Goal: Information Seeking & Learning: Compare options

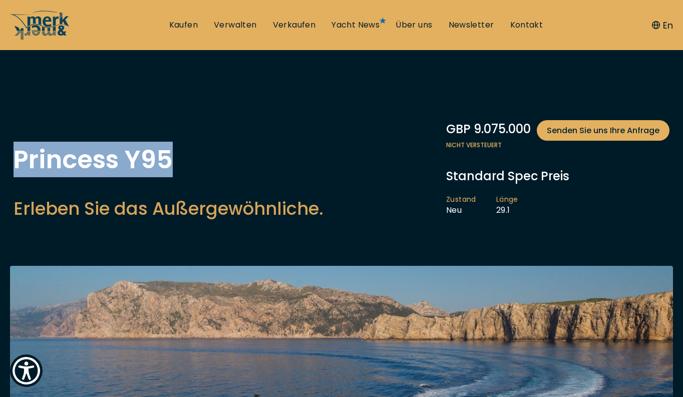
drag, startPoint x: 171, startPoint y: 164, endPoint x: 14, endPoint y: 160, distance: 156.7
click at [14, 160] on h1 "Princess Y95" at bounding box center [169, 159] width 310 height 25
copy h1 "Princess Y95"
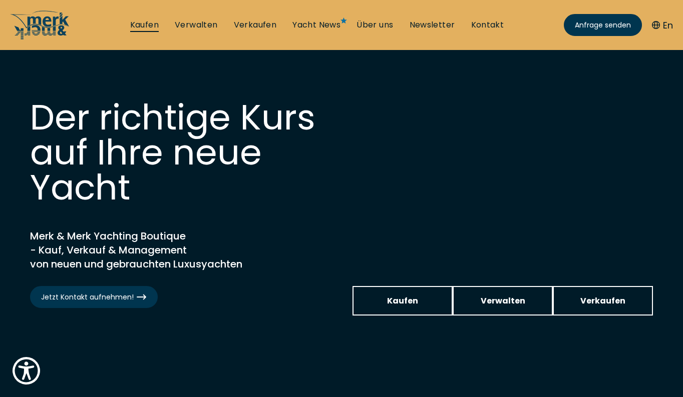
click at [140, 21] on link "Kaufen" at bounding box center [144, 25] width 29 height 11
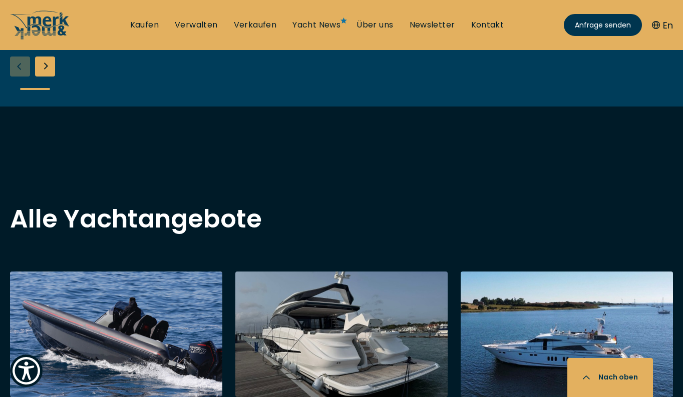
scroll to position [828, 0]
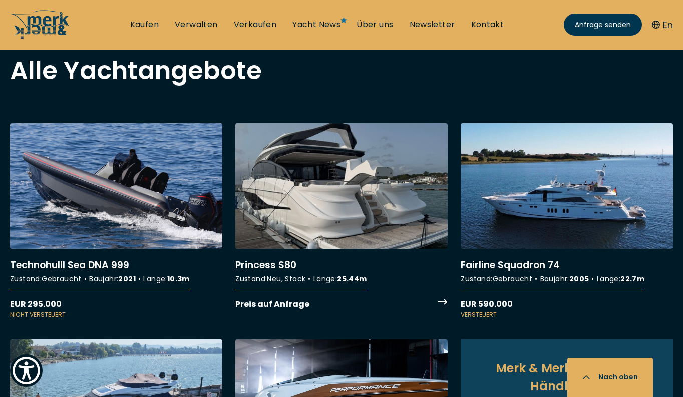
click at [340, 210] on link "More details about Princess S80" at bounding box center [341, 218] width 212 height 188
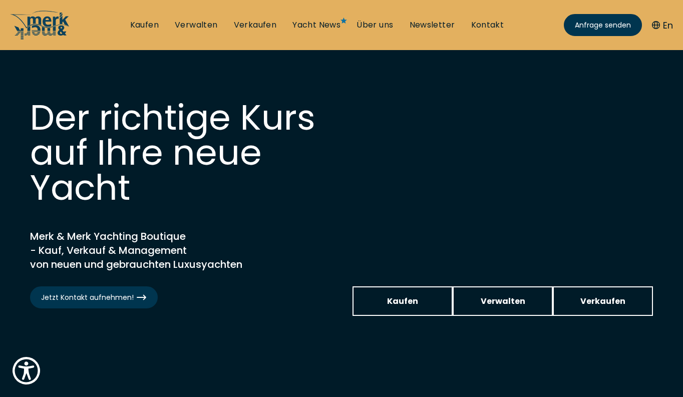
click at [149, 18] on ul "Kaufen Verwalten Verkaufen Yacht News Über uns Newsletter Kontakt Senden Sie un…" at bounding box center [317, 25] width 390 height 30
click at [149, 24] on link "Kaufen" at bounding box center [144, 25] width 29 height 11
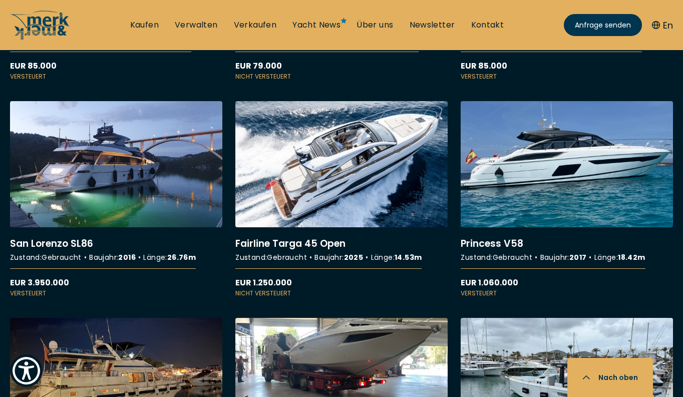
scroll to position [2228, 0]
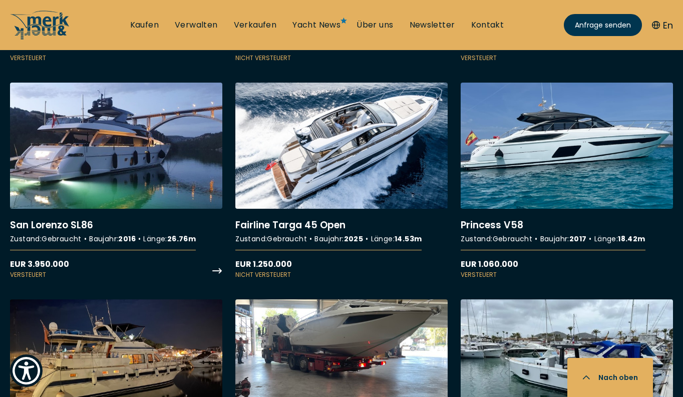
click at [144, 166] on link "More details about San Lorenzo SL86" at bounding box center [116, 181] width 212 height 197
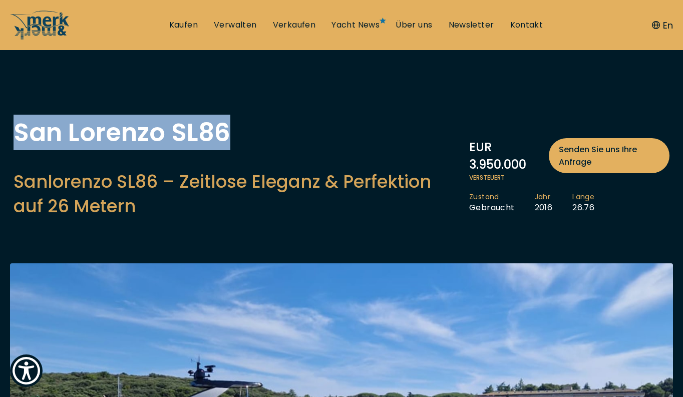
drag, startPoint x: 232, startPoint y: 134, endPoint x: 20, endPoint y: 133, distance: 211.7
click at [20, 133] on h1 "San Lorenzo SL86" at bounding box center [236, 132] width 445 height 25
copy h1 "San Lorenzo SL86"
